Goal: Information Seeking & Learning: Learn about a topic

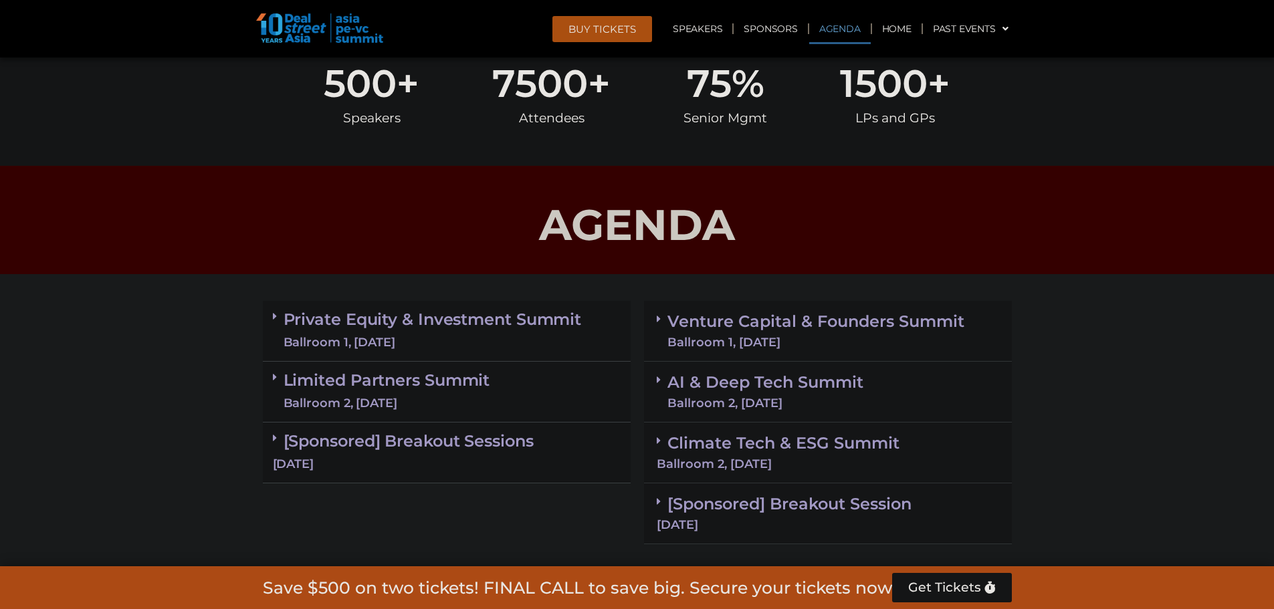
scroll to position [735, 0]
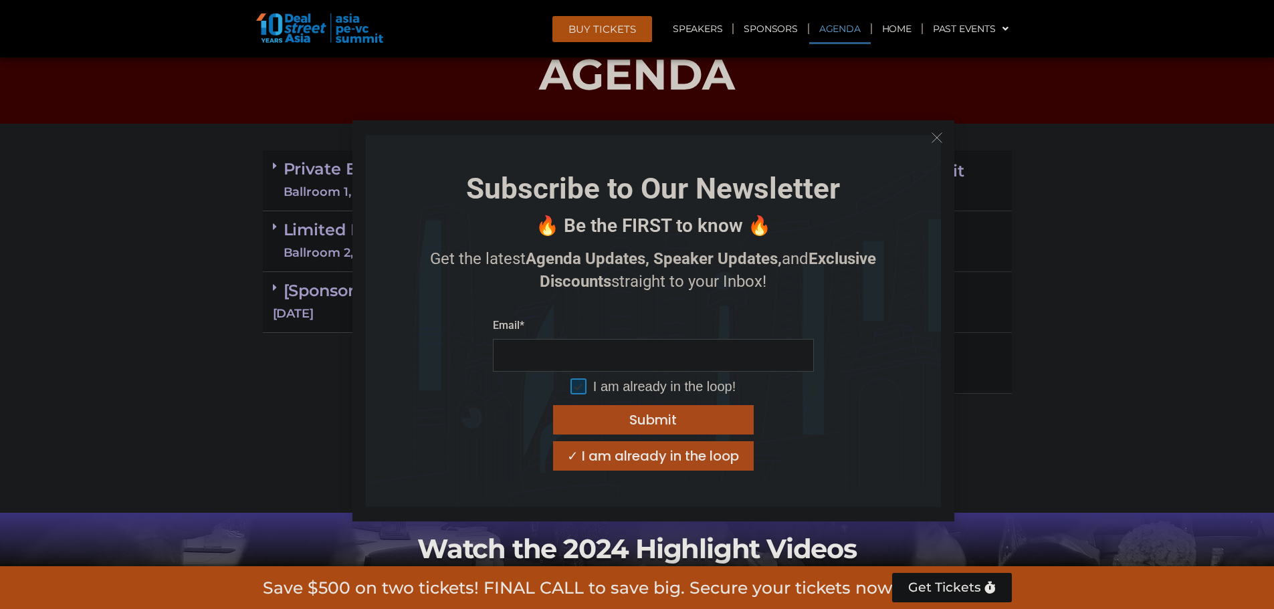
click at [945, 139] on button "Close" at bounding box center [936, 137] width 21 height 21
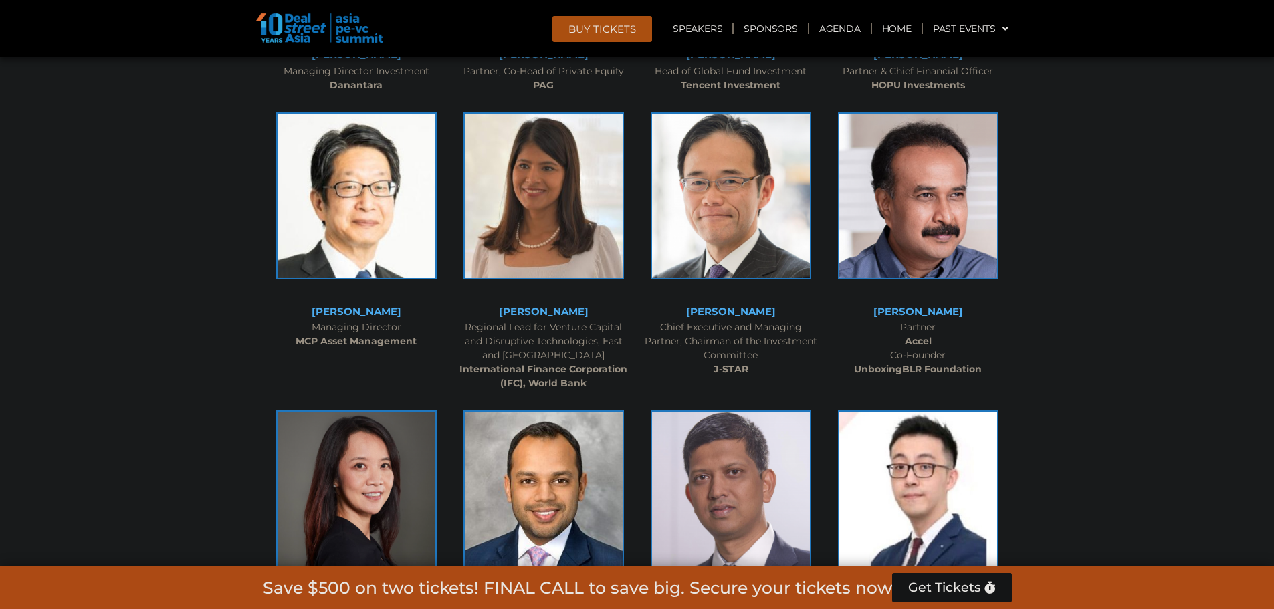
scroll to position [1805, 0]
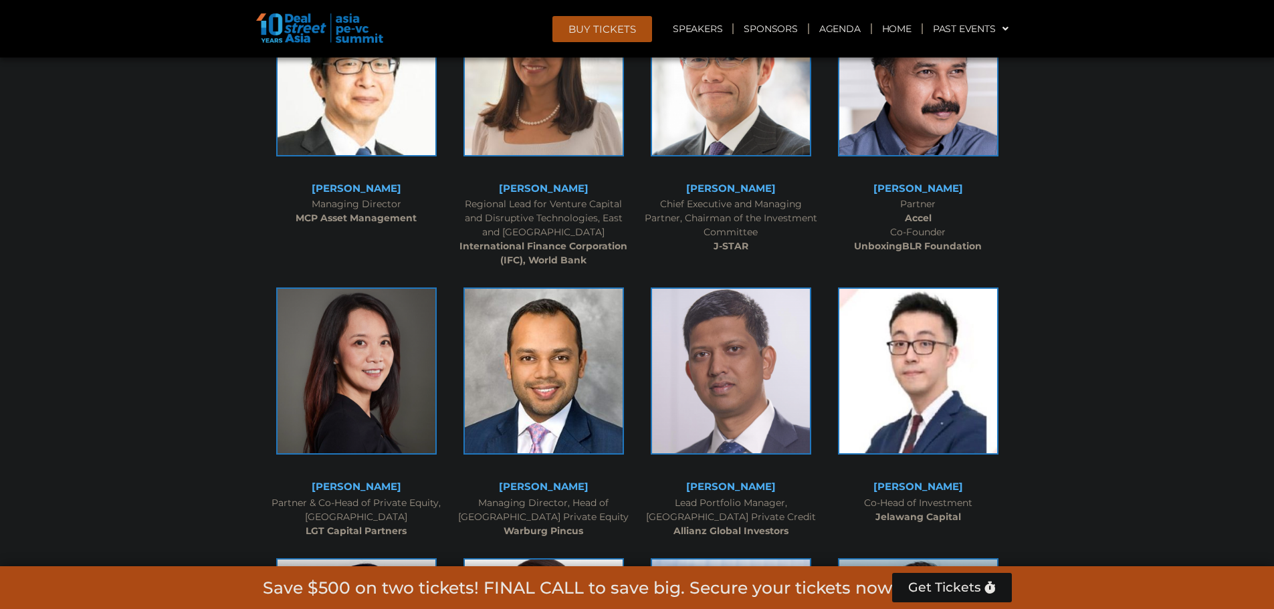
scroll to position [1939, 0]
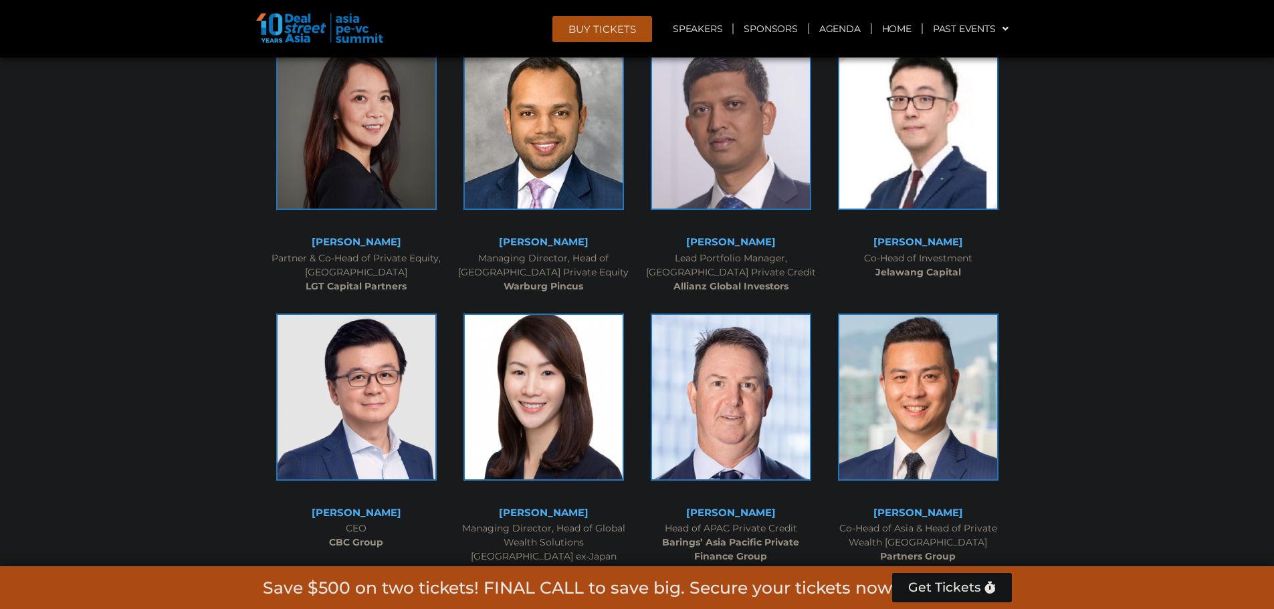
scroll to position [2206, 0]
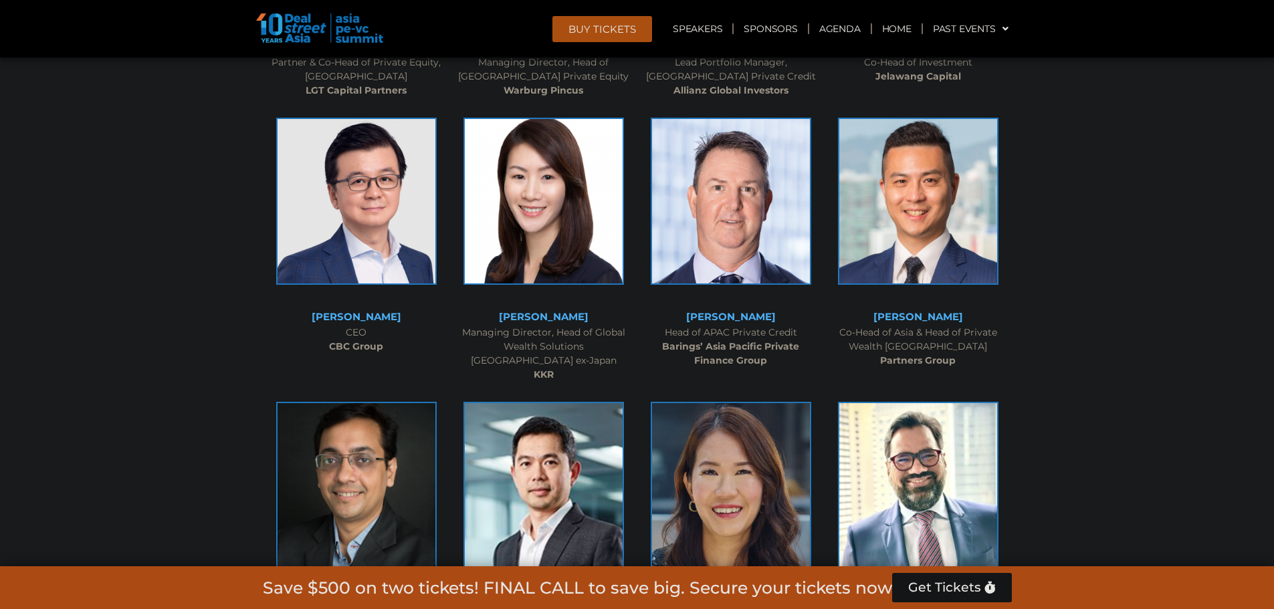
scroll to position [2340, 0]
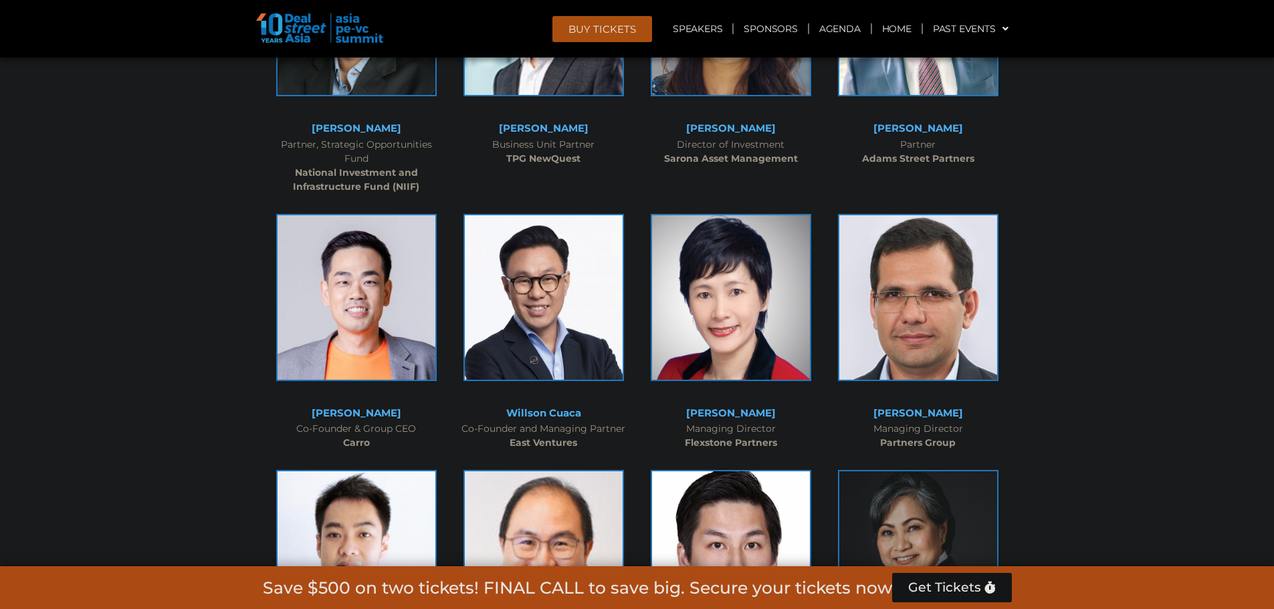
scroll to position [2875, 0]
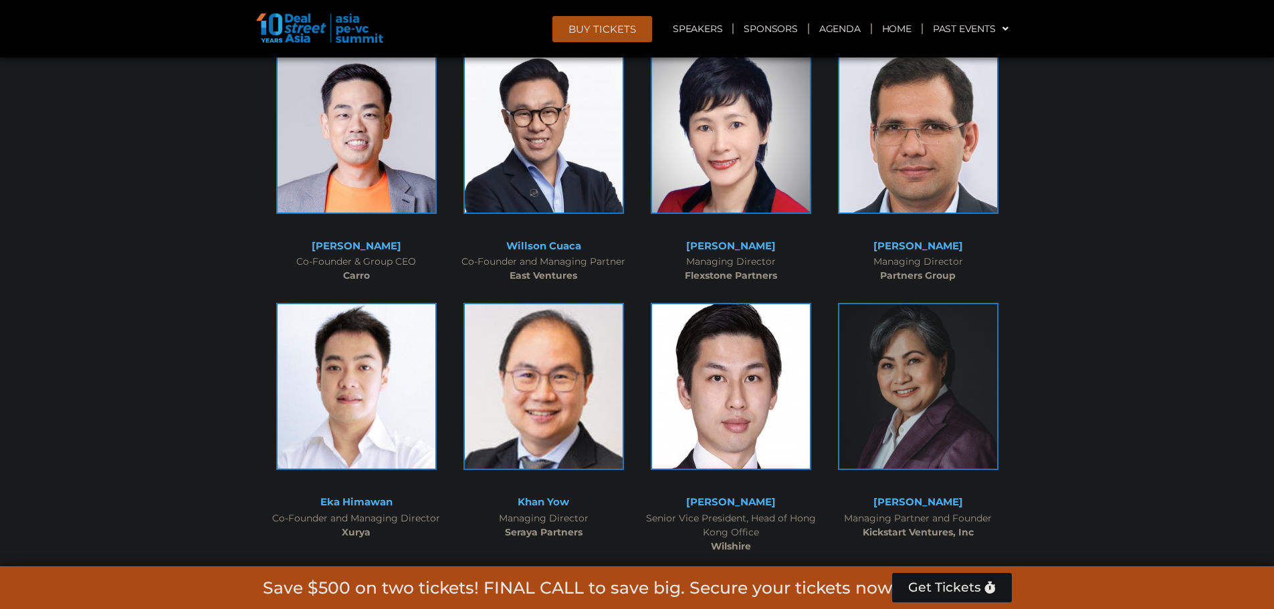
scroll to position [3008, 0]
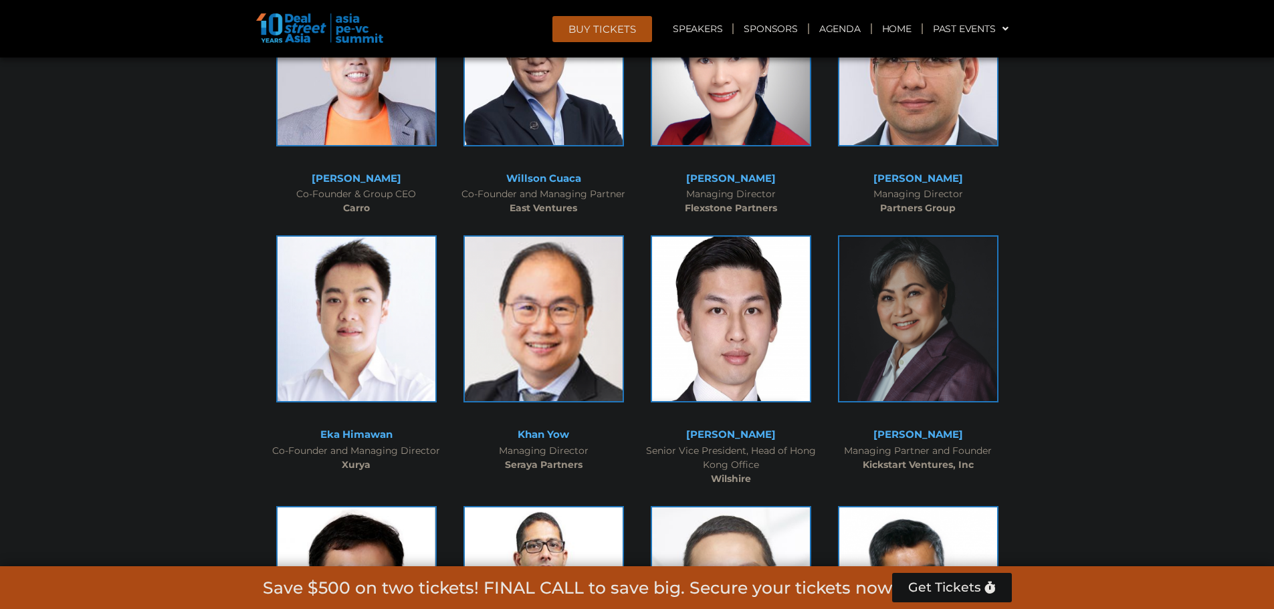
scroll to position [3075, 0]
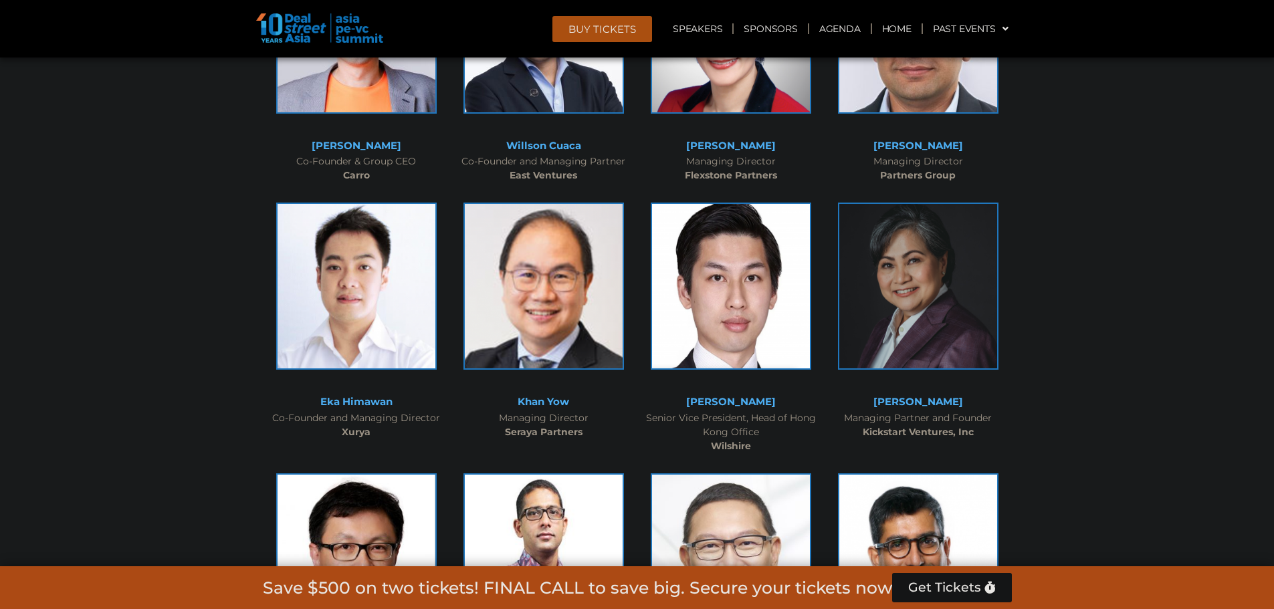
drag, startPoint x: 1143, startPoint y: 181, endPoint x: 1136, endPoint y: 164, distance: 18.6
drag, startPoint x: 1135, startPoint y: 308, endPoint x: 1132, endPoint y: 291, distance: 17.0
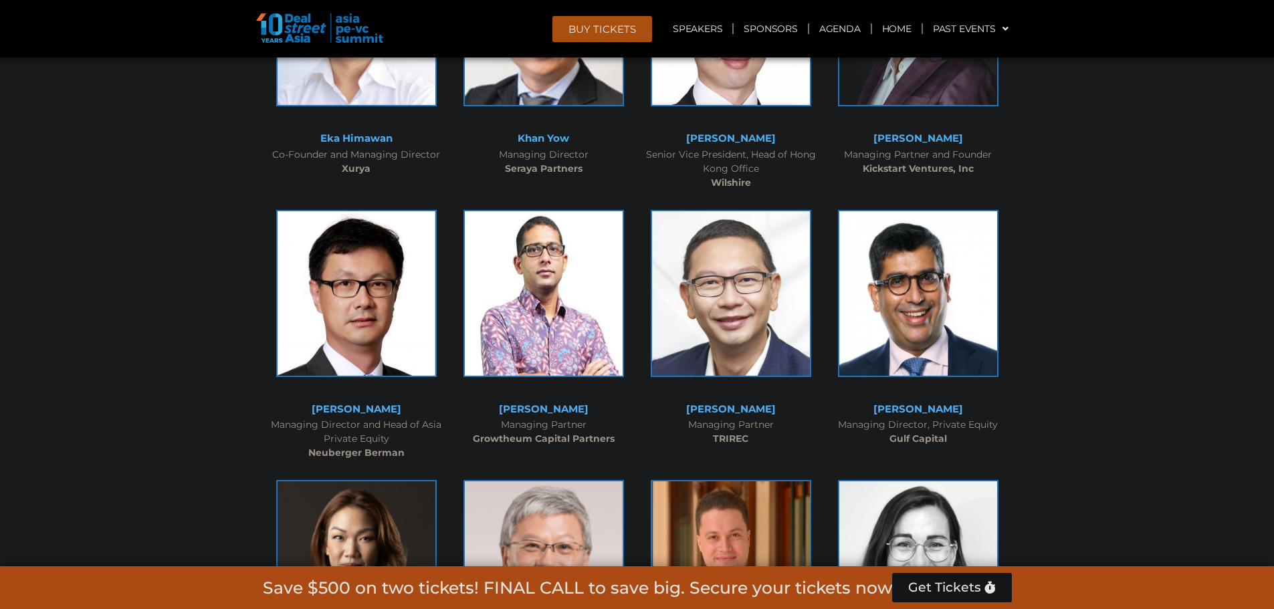
scroll to position [3343, 0]
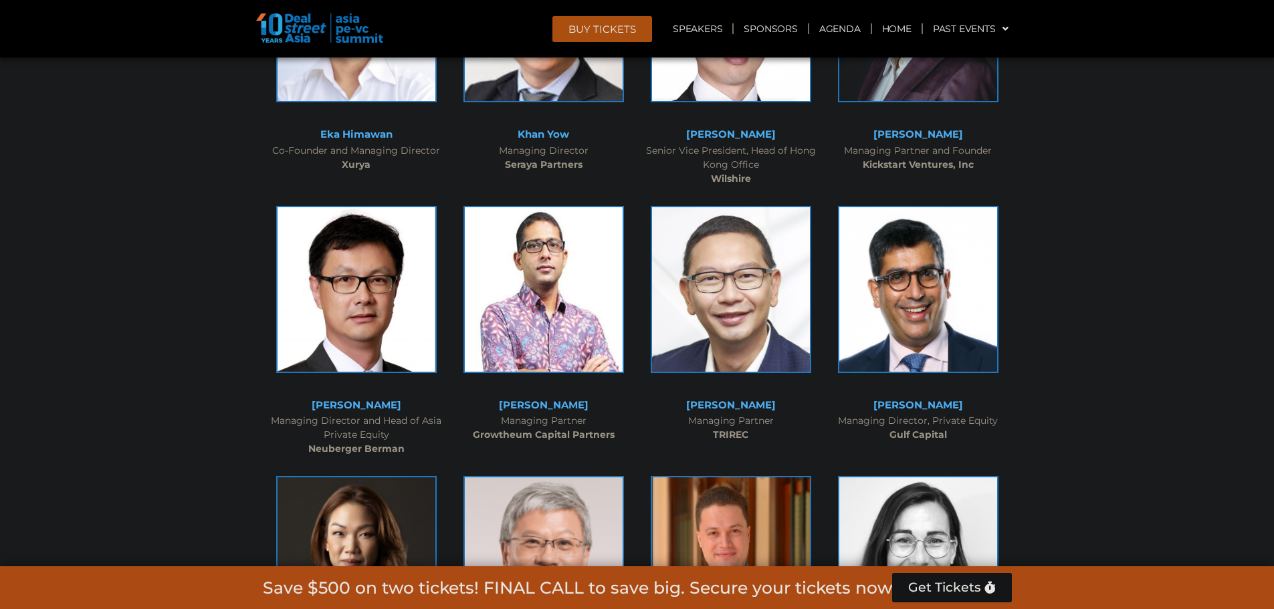
drag, startPoint x: 1126, startPoint y: 266, endPoint x: 1126, endPoint y: 255, distance: 10.7
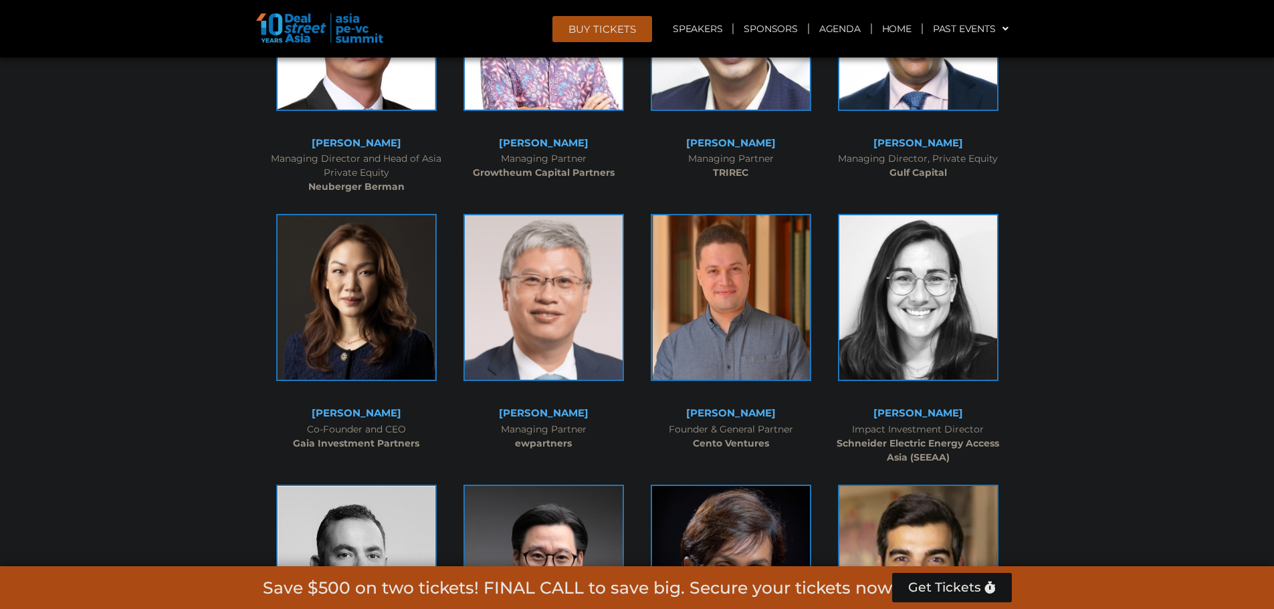
scroll to position [3677, 0]
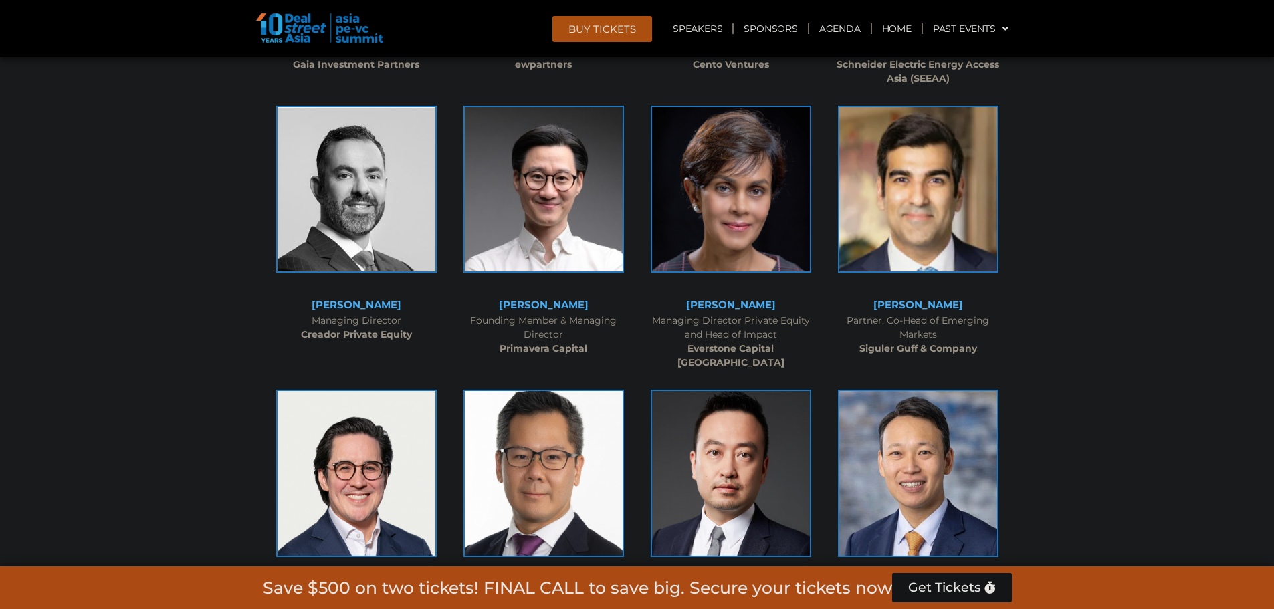
scroll to position [4011, 0]
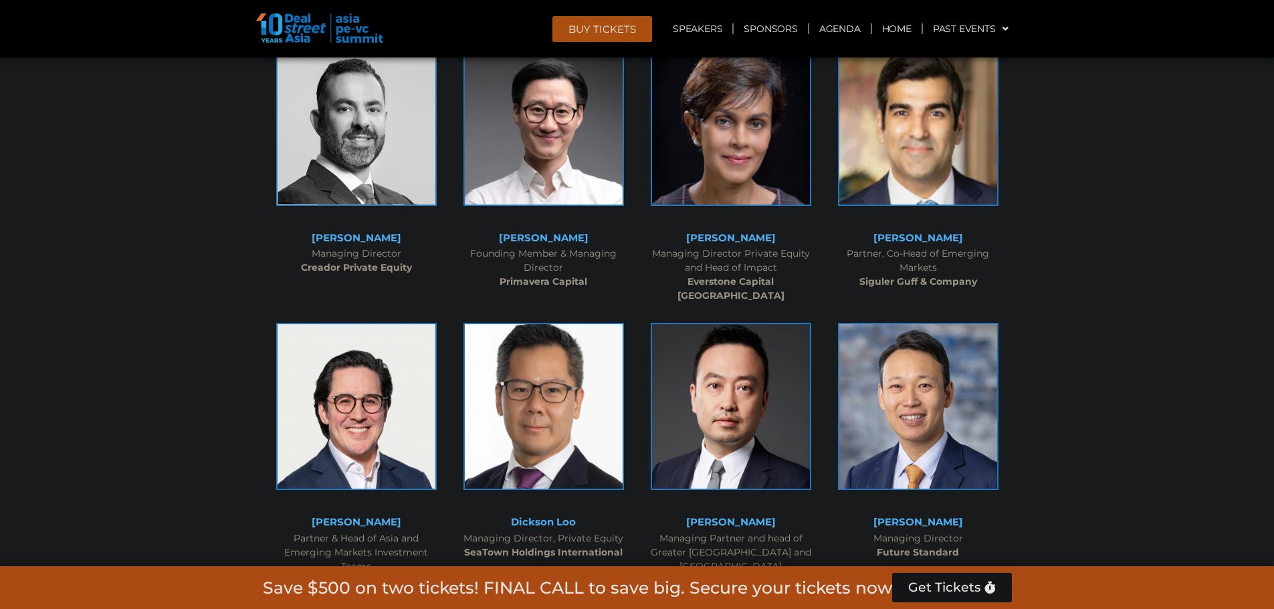
scroll to position [4078, 0]
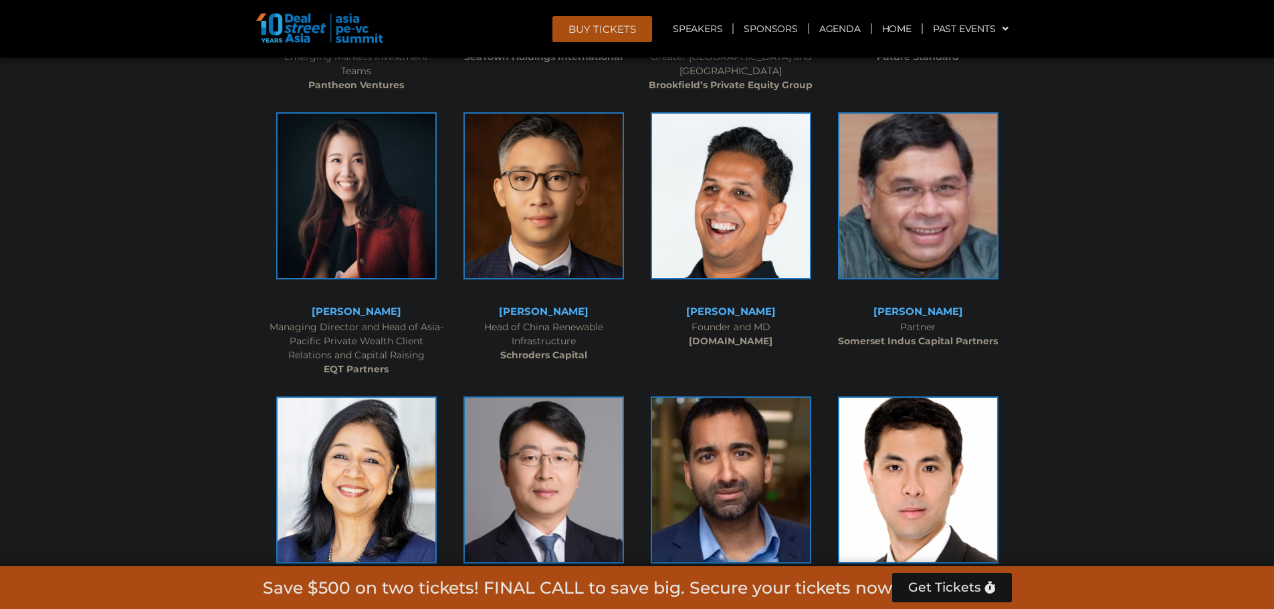
scroll to position [4613, 0]
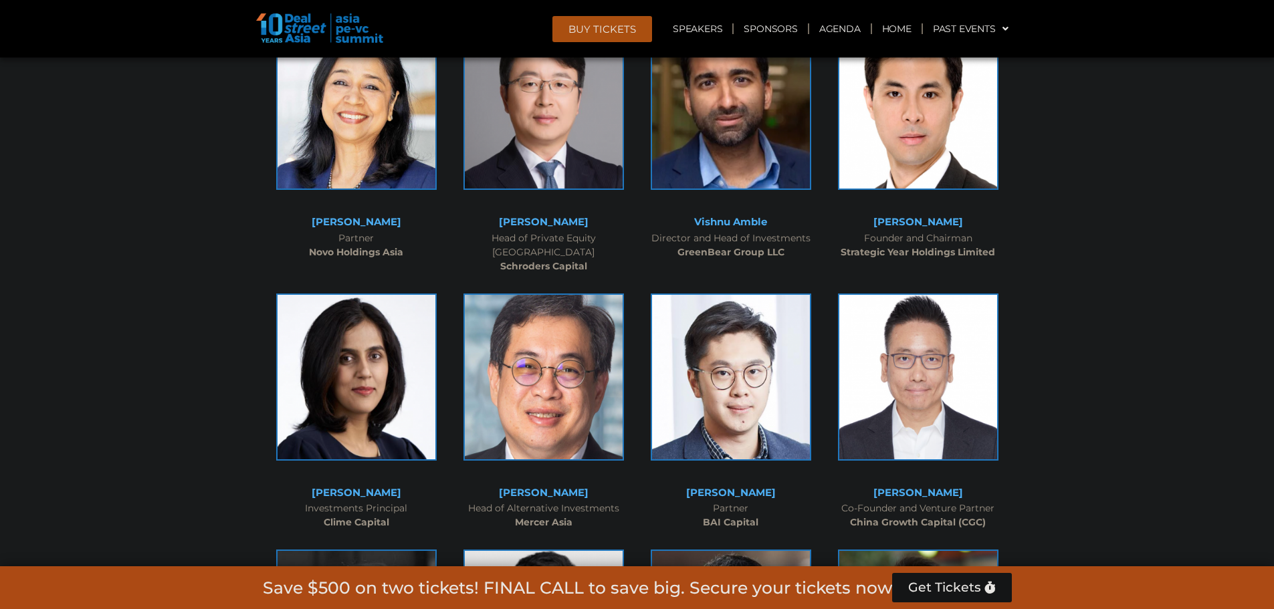
scroll to position [4947, 0]
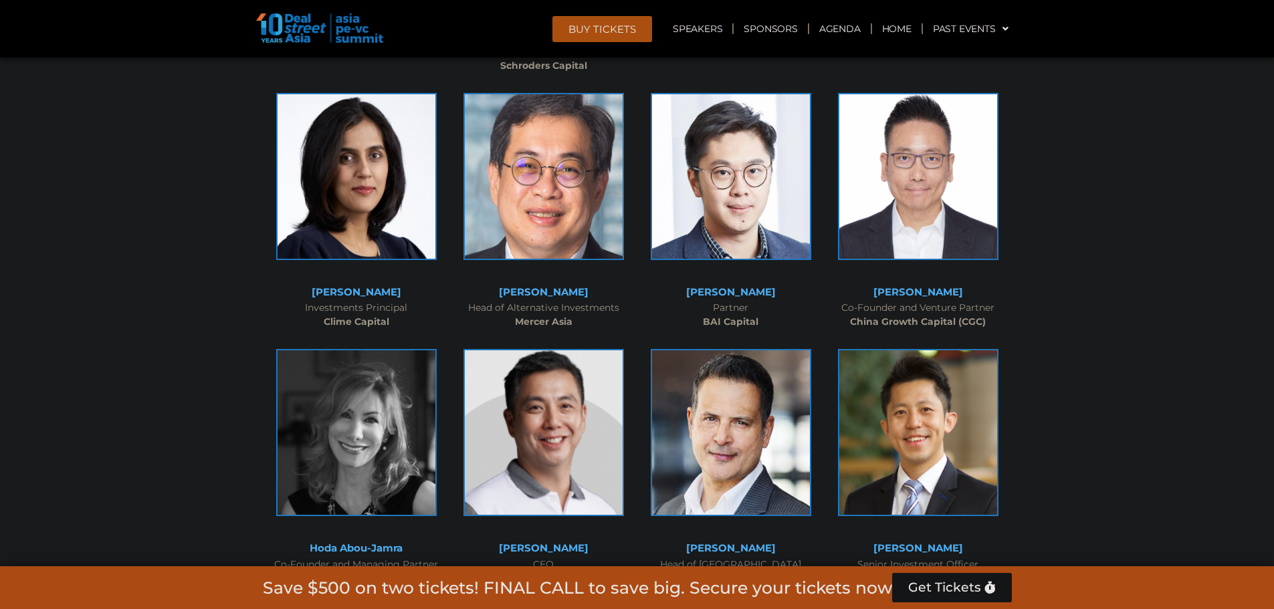
scroll to position [5148, 0]
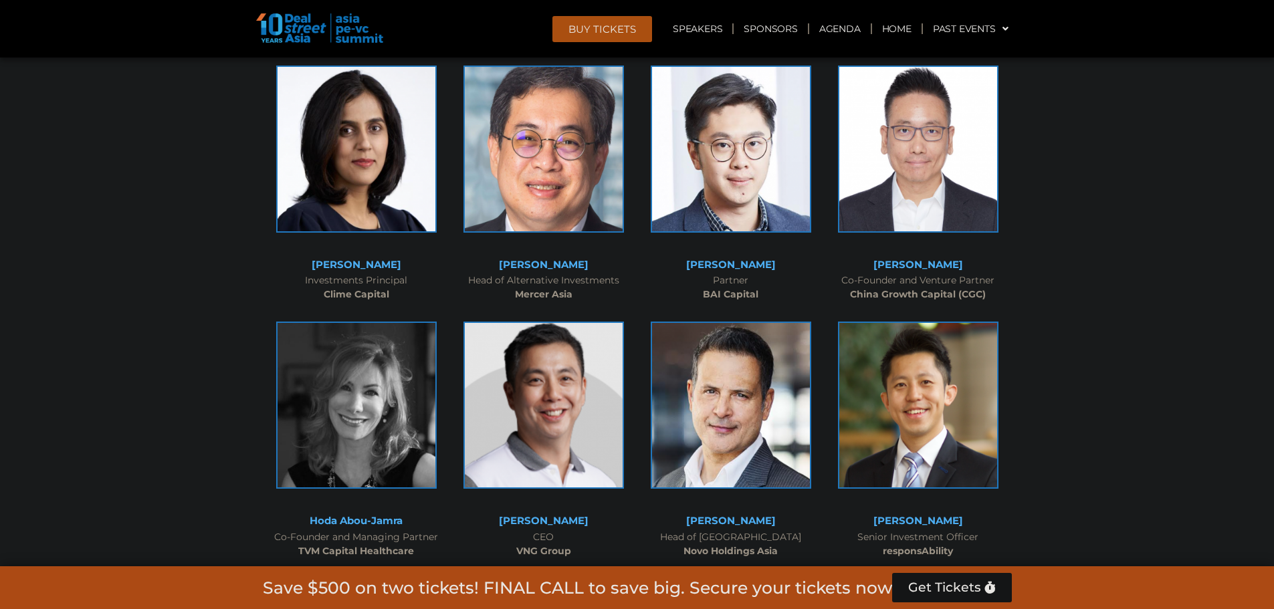
click at [1123, 243] on div at bounding box center [637, 608] width 1274 height 8459
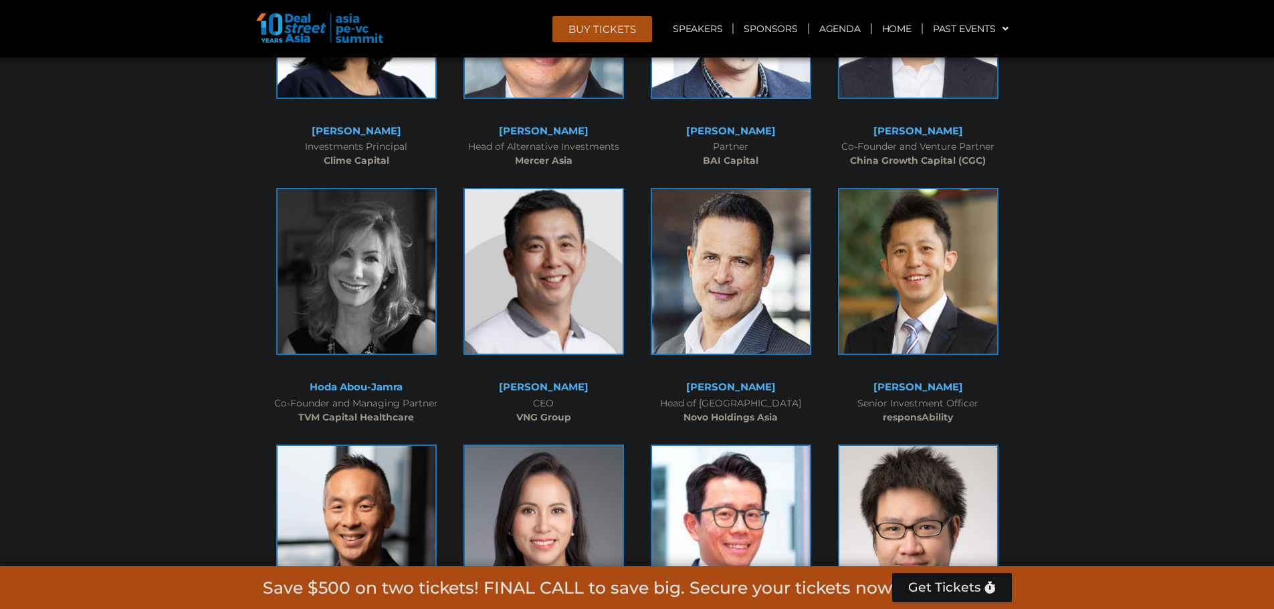
click at [1137, 239] on div at bounding box center [637, 475] width 1274 height 8459
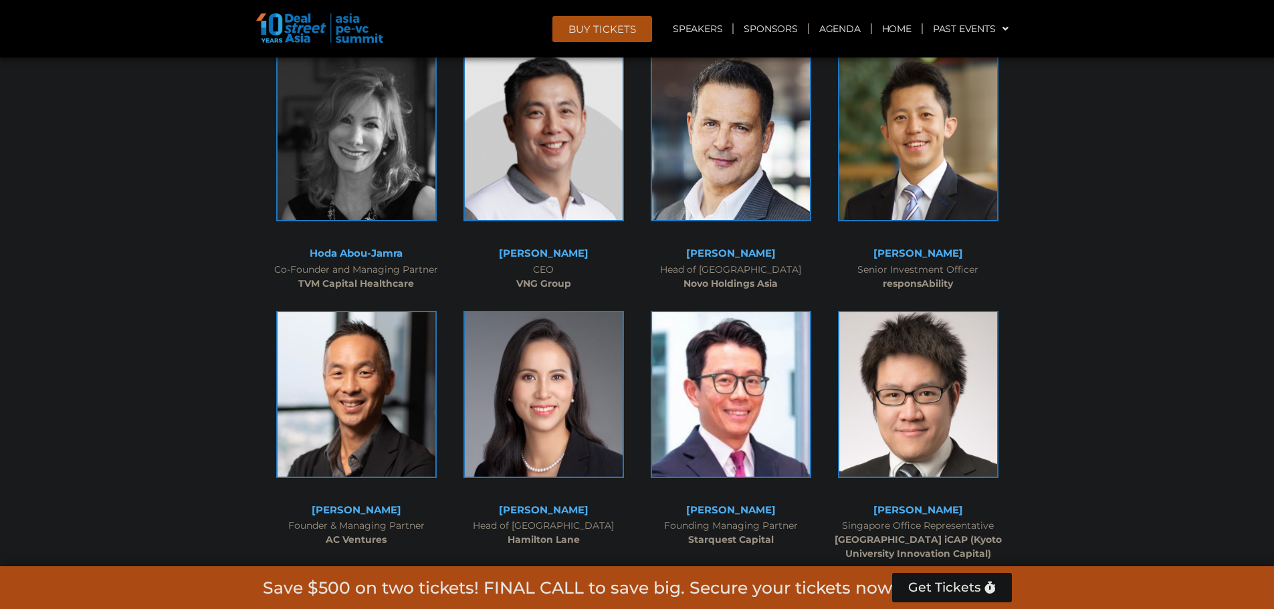
click at [1134, 215] on div at bounding box center [637, 341] width 1274 height 8459
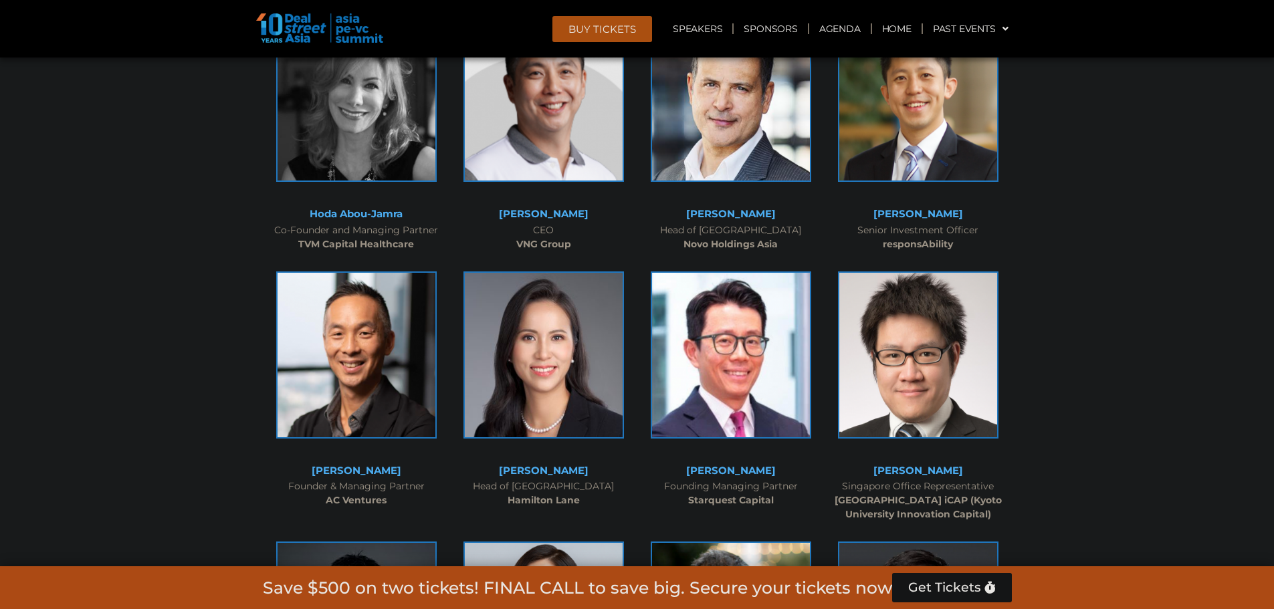
scroll to position [5482, 0]
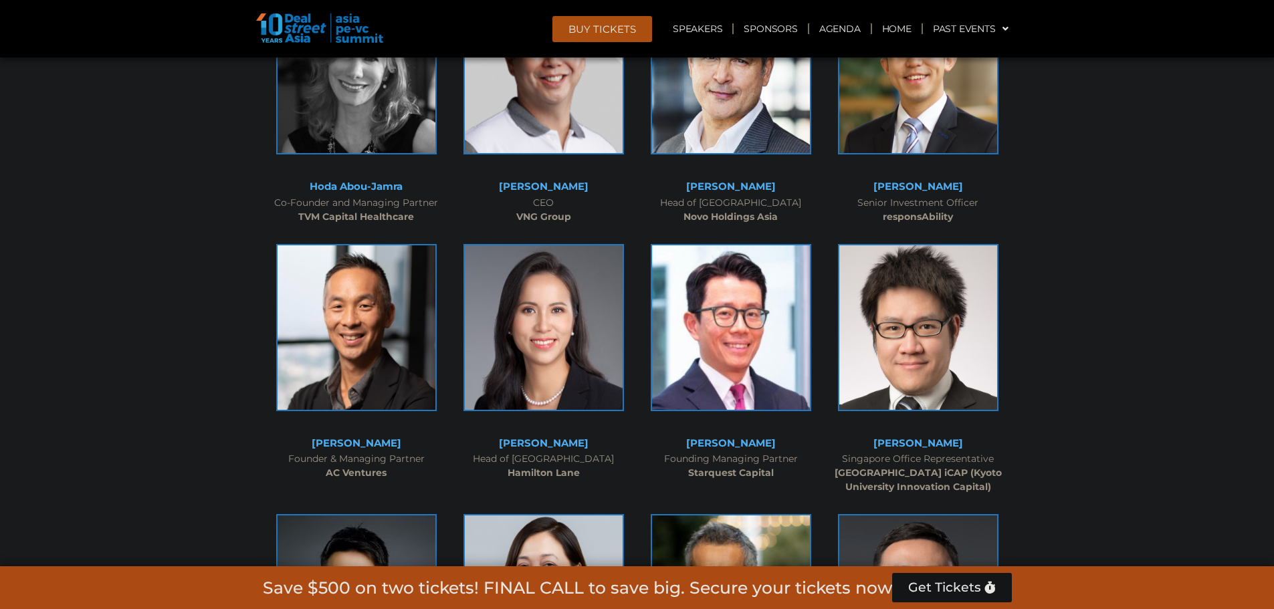
click at [1124, 195] on div at bounding box center [637, 274] width 1274 height 8459
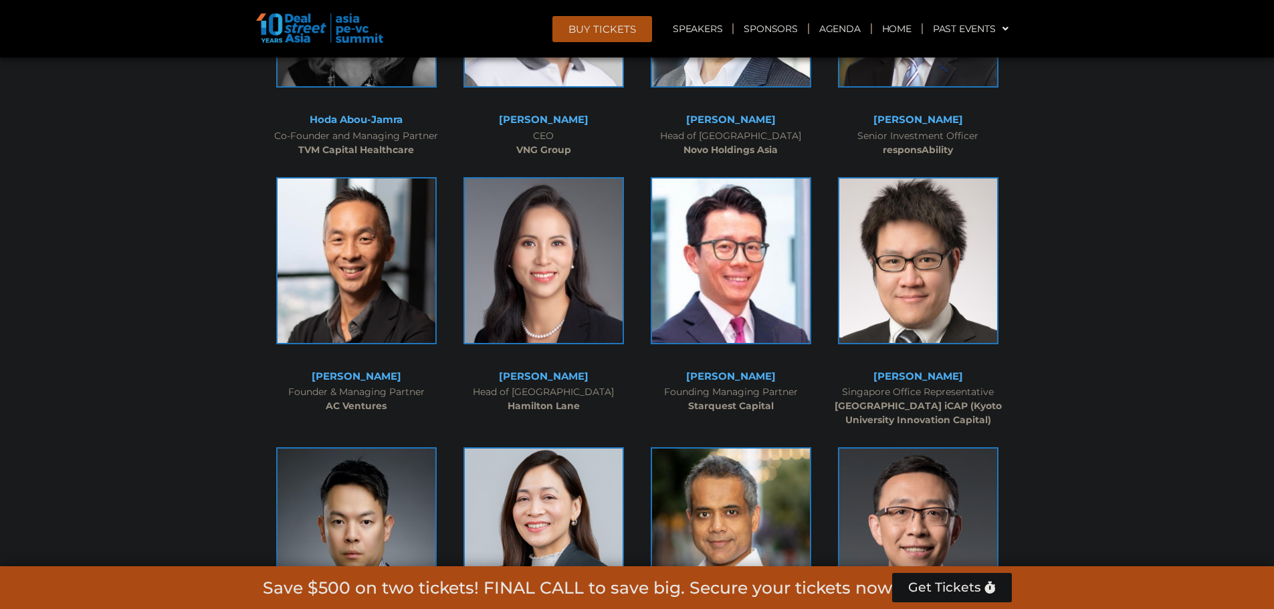
click at [1121, 194] on div at bounding box center [637, 207] width 1274 height 8459
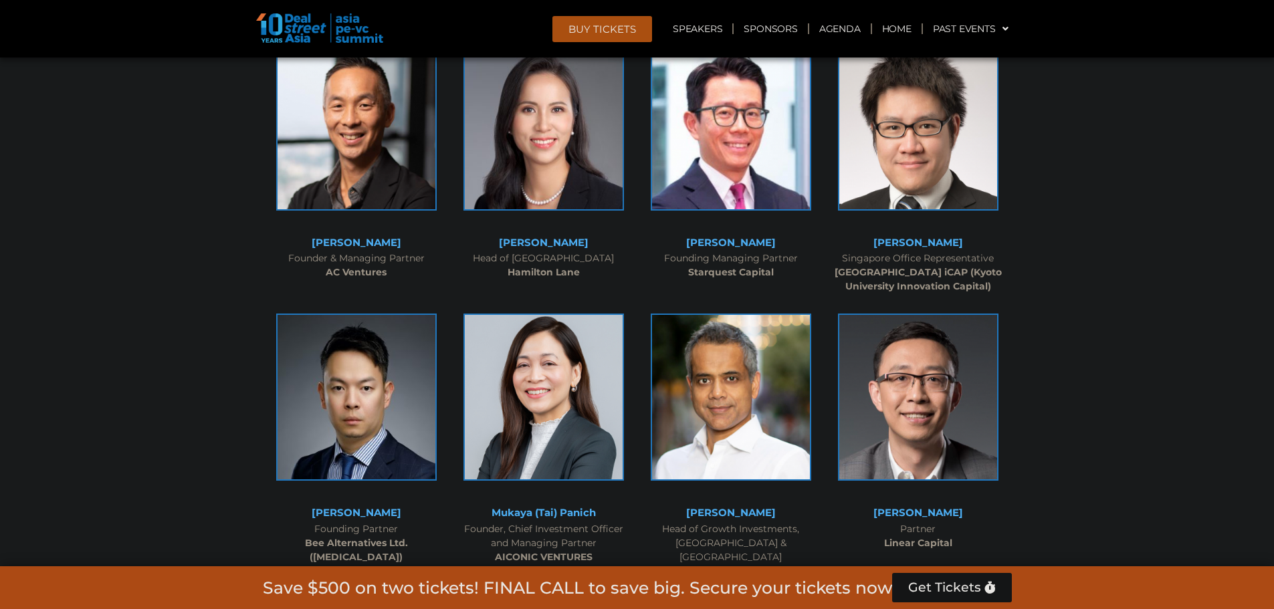
click at [1120, 188] on div at bounding box center [637, 73] width 1274 height 8459
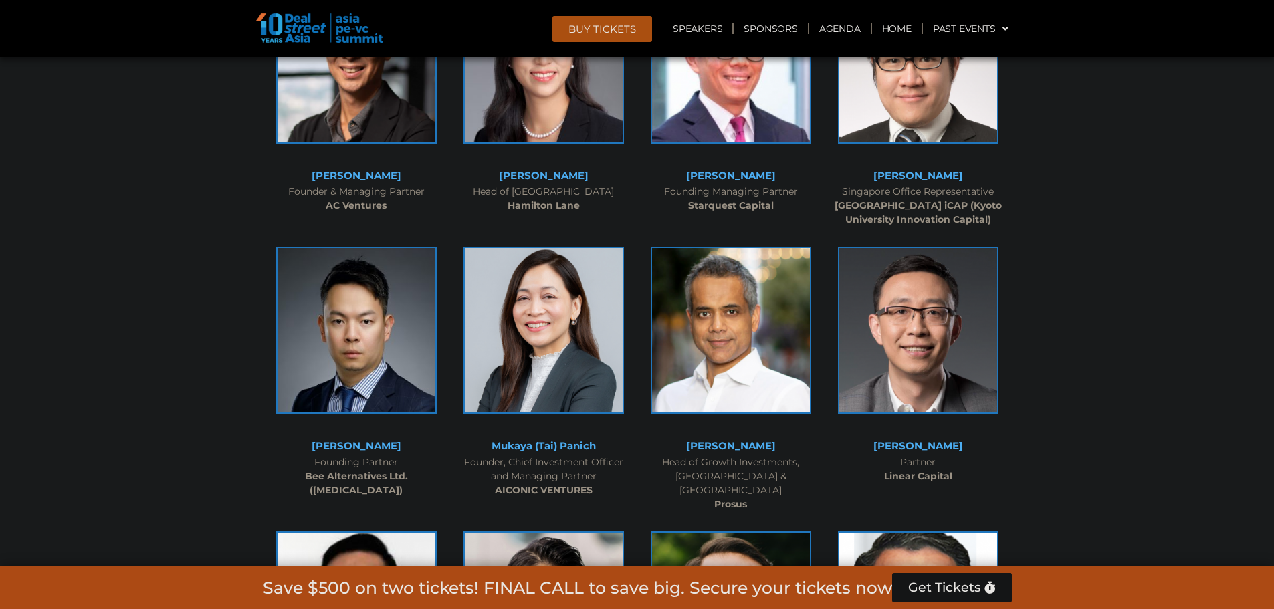
click at [1126, 184] on div at bounding box center [637, 7] width 1274 height 8459
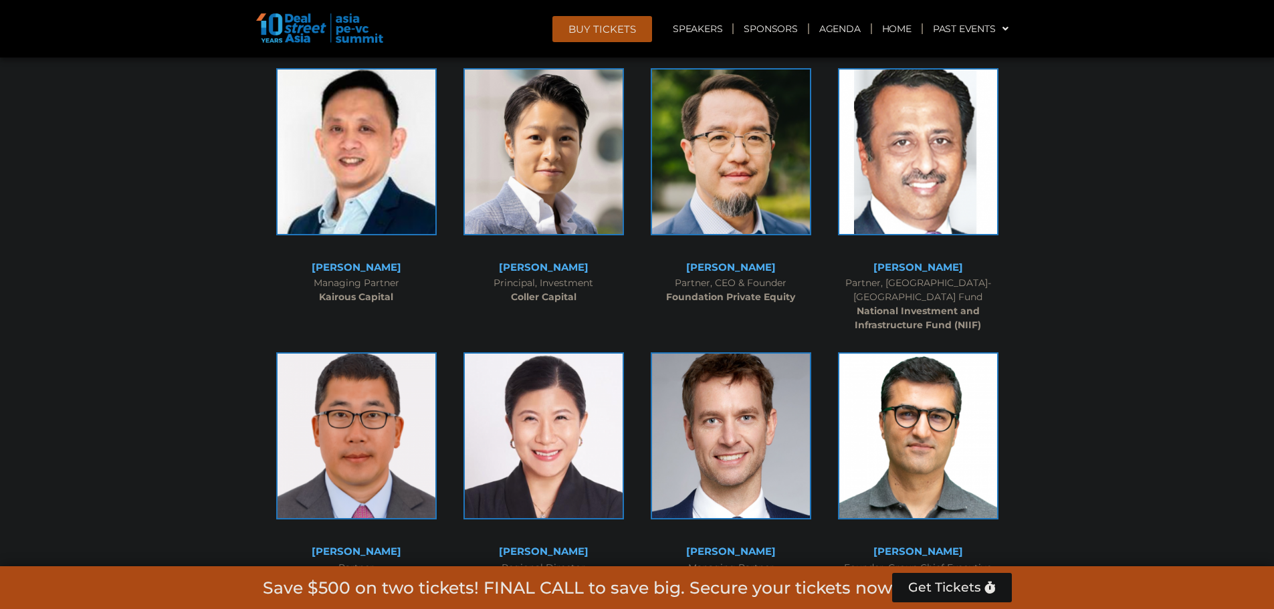
scroll to position [6217, 0]
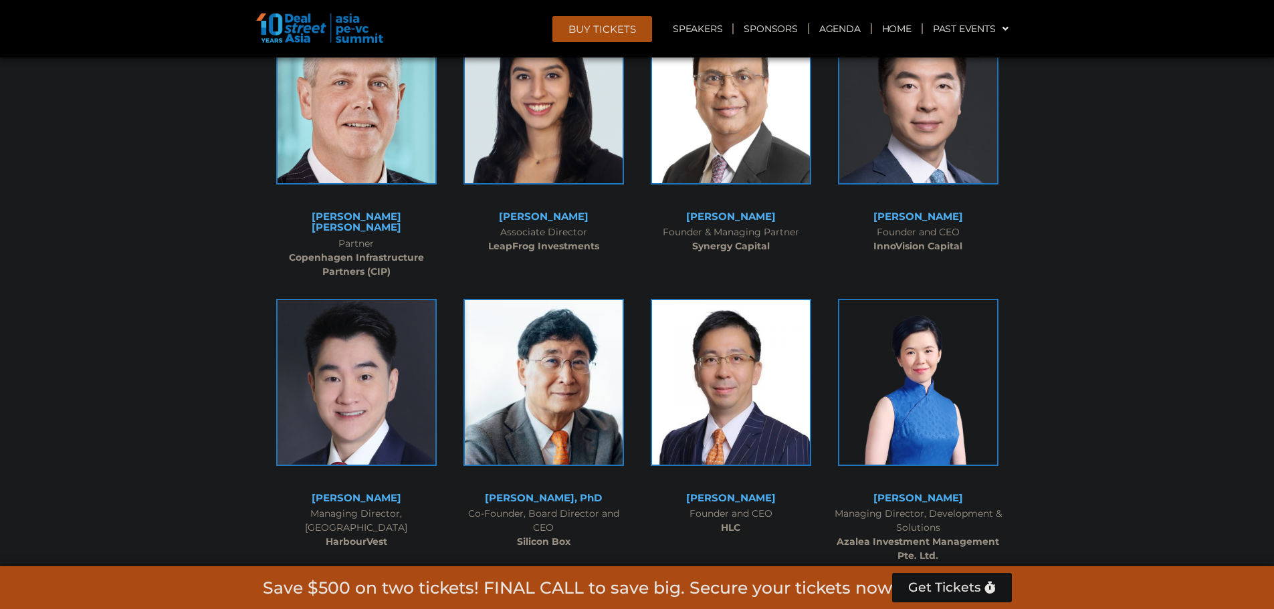
scroll to position [6819, 0]
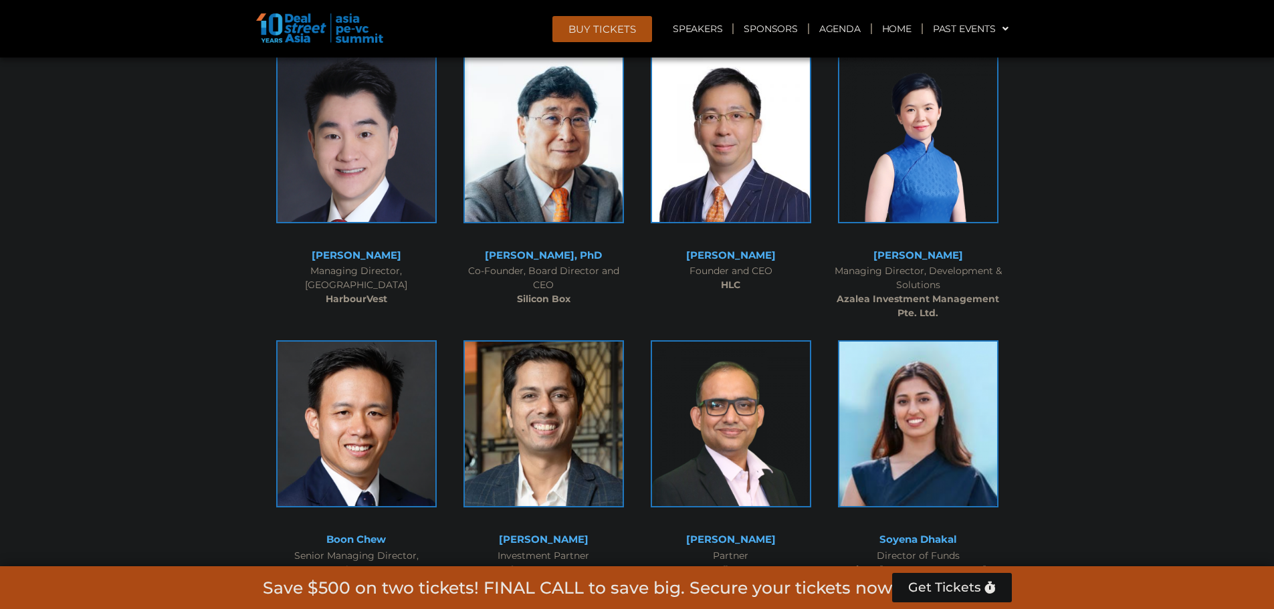
scroll to position [7086, 0]
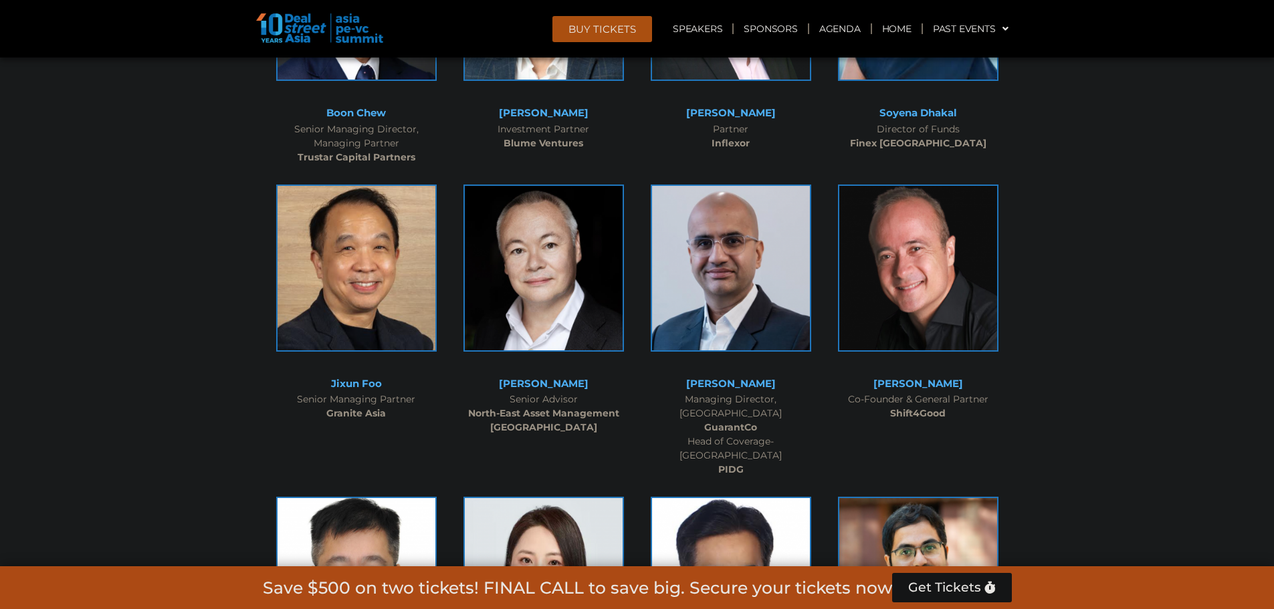
scroll to position [7554, 0]
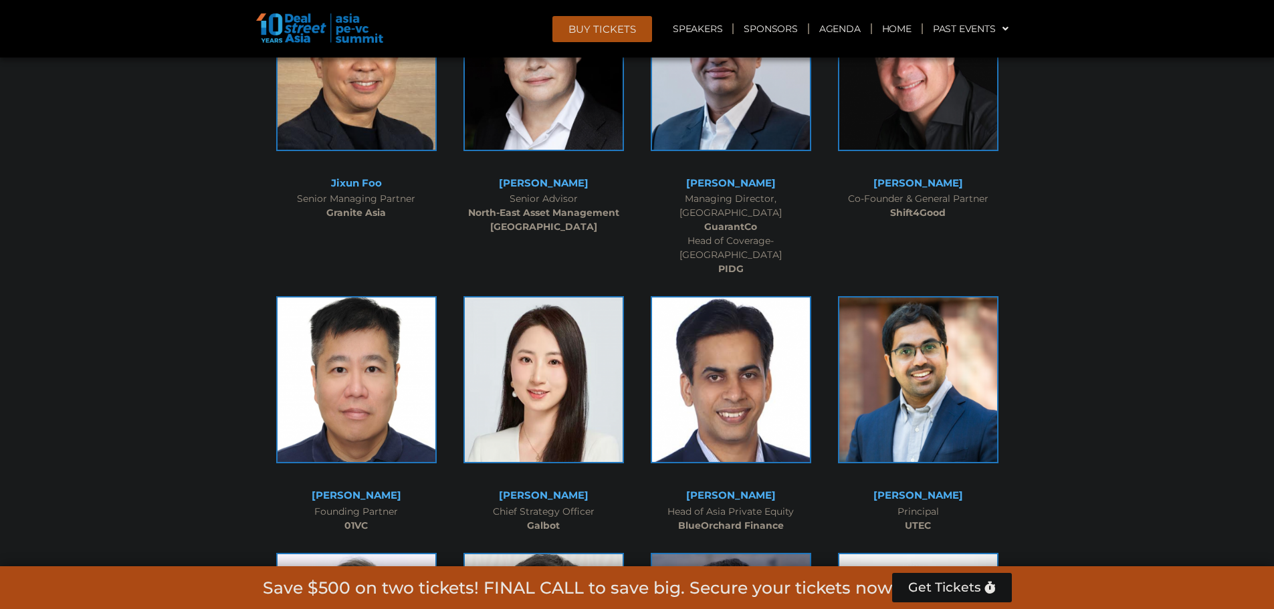
scroll to position [7755, 0]
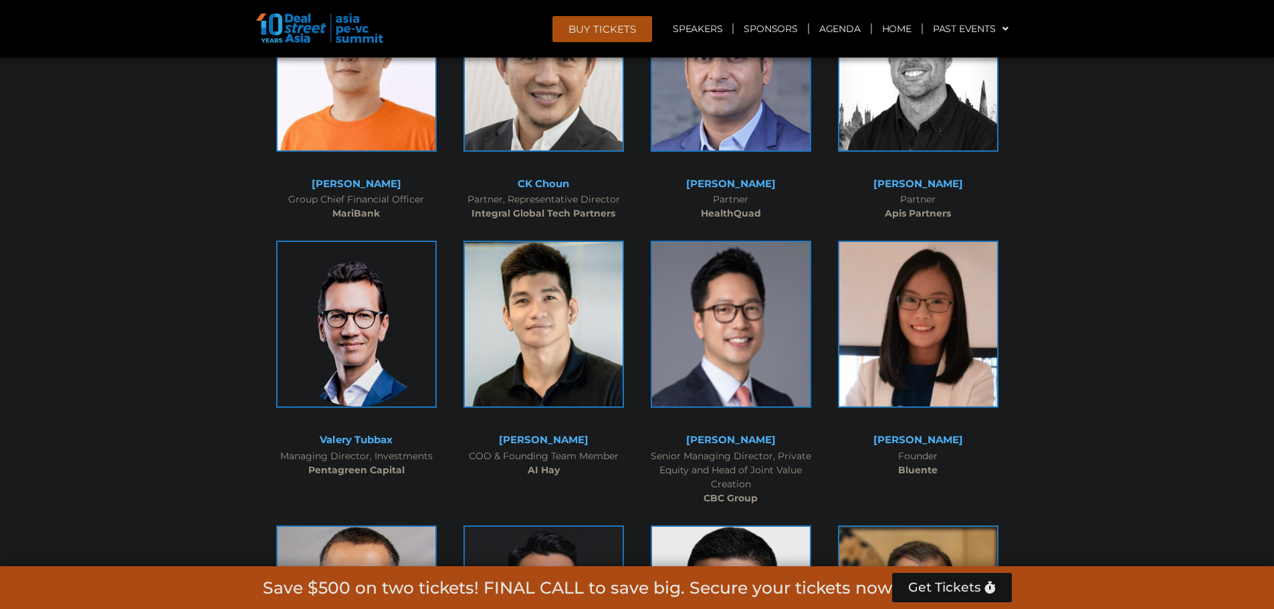
scroll to position [8290, 0]
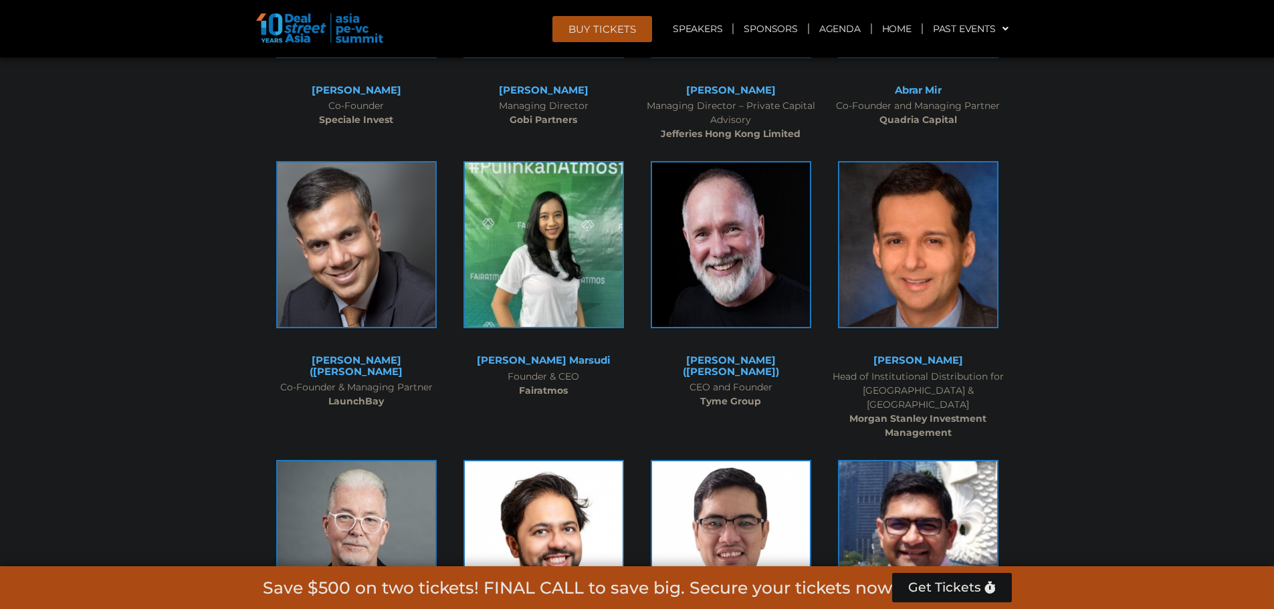
scroll to position [8891, 0]
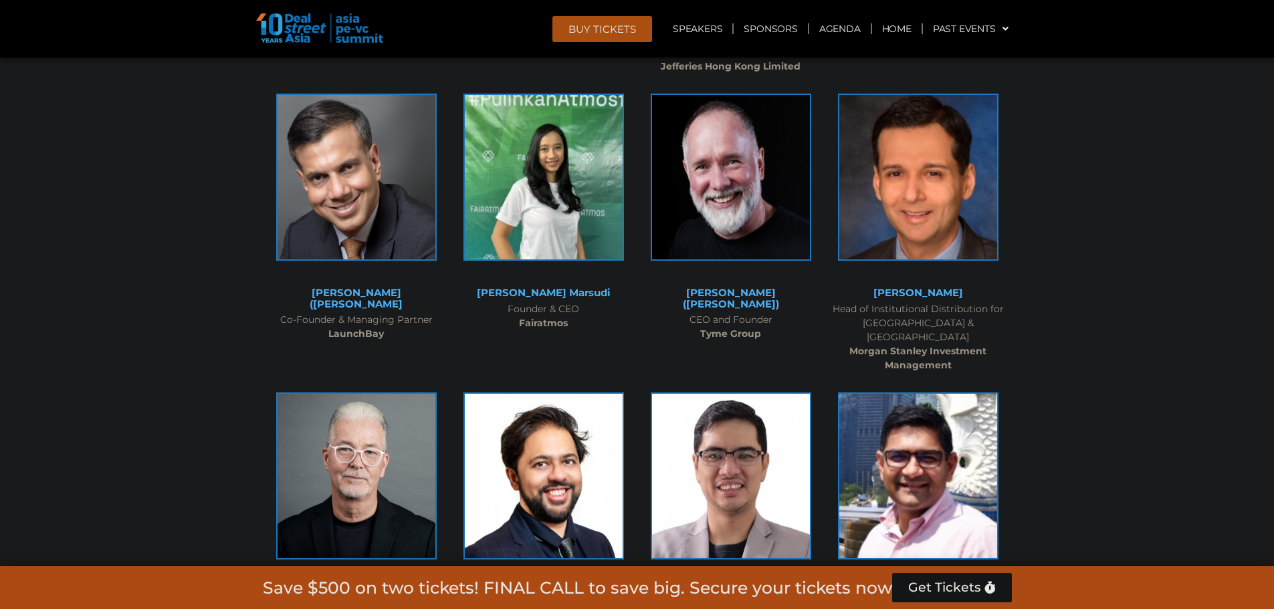
scroll to position [9025, 0]
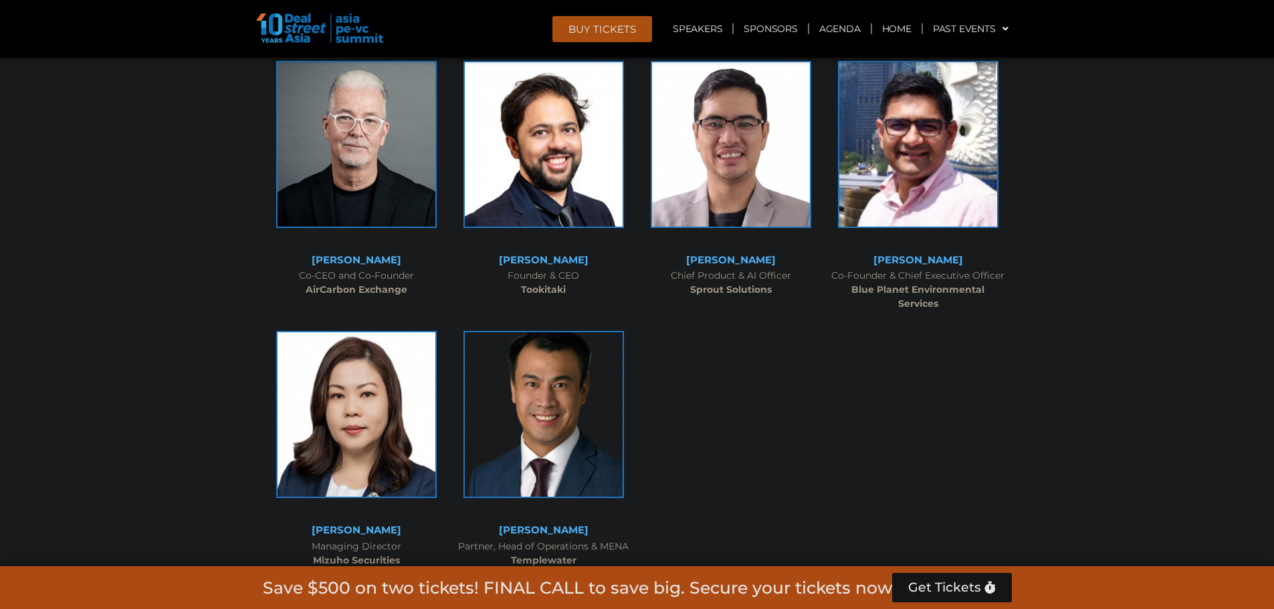
scroll to position [9293, 0]
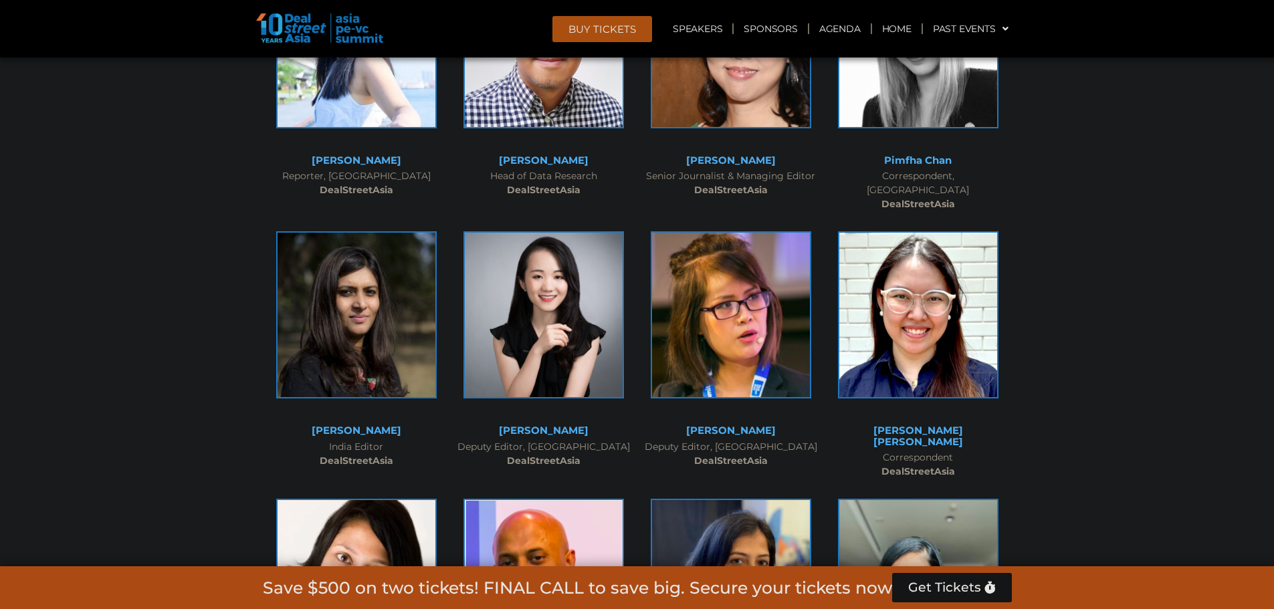
scroll to position [10162, 0]
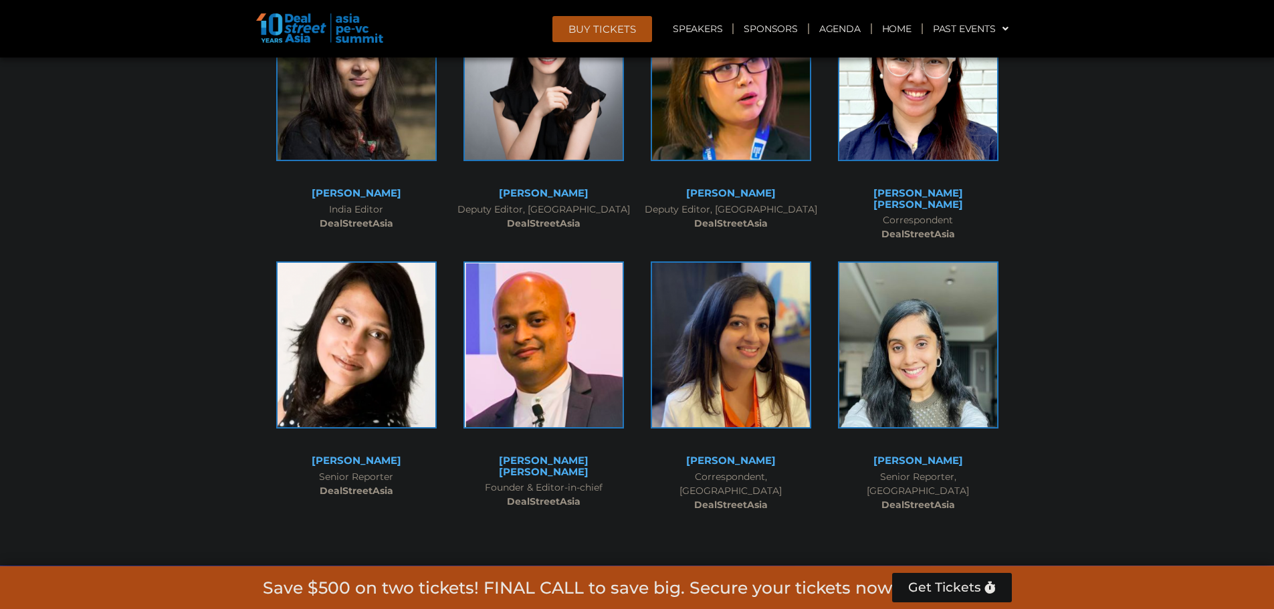
click at [1110, 160] on div at bounding box center [637, 95] width 1274 height 942
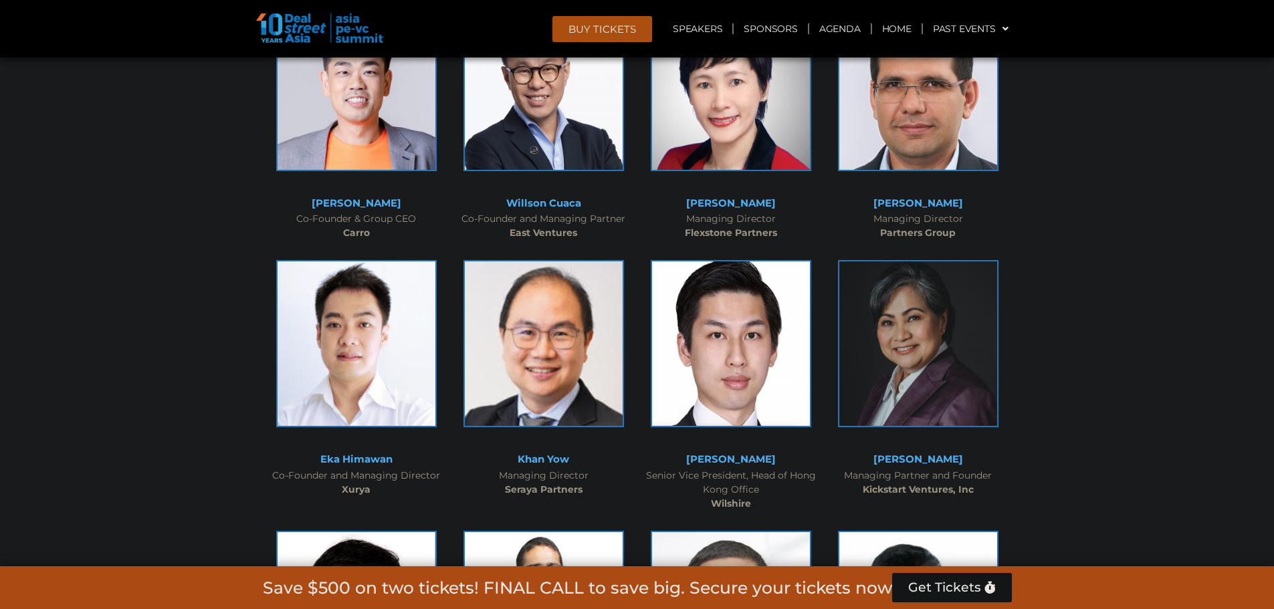
scroll to position [3008, 0]
